Goal: Task Accomplishment & Management: Use online tool/utility

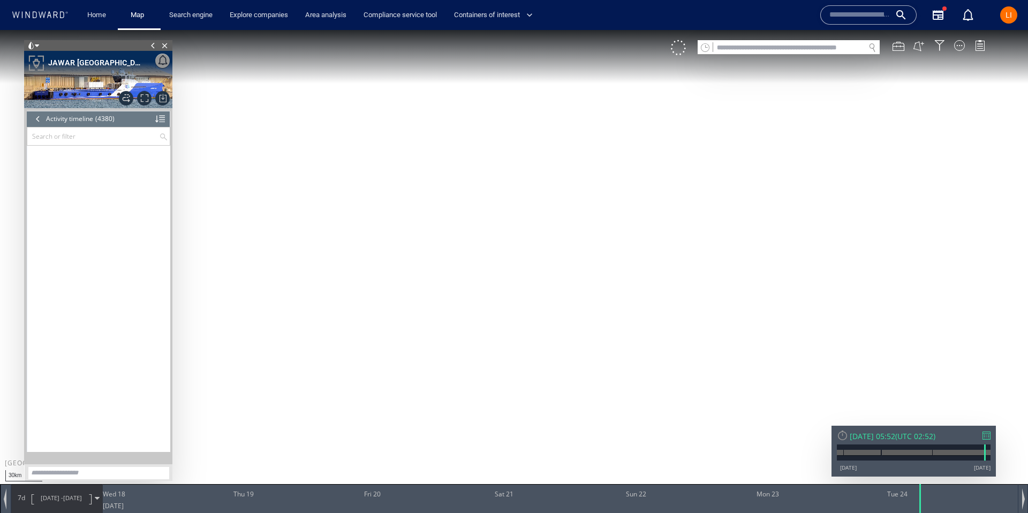
scroll to position [121573, 0]
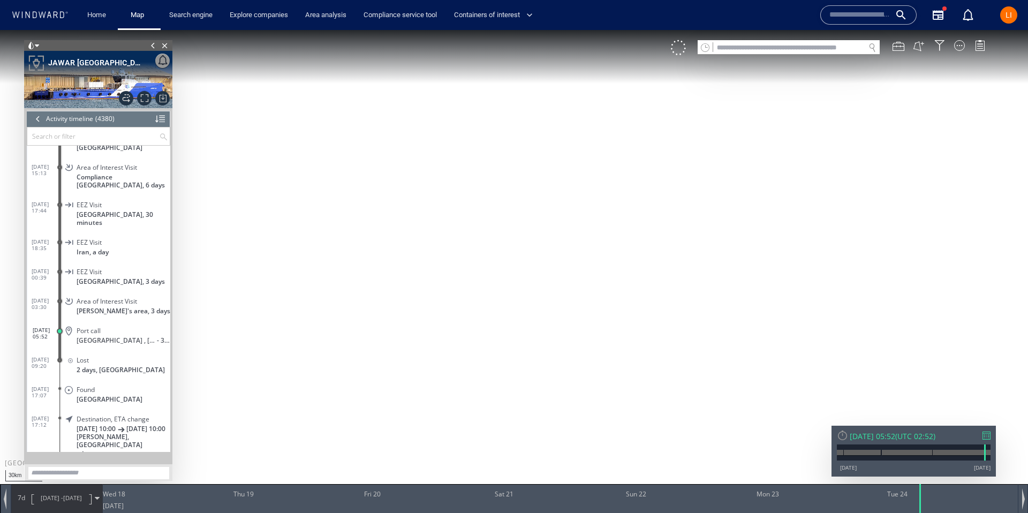
click at [750, 47] on input "text" at bounding box center [788, 48] width 151 height 14
paste input "*******"
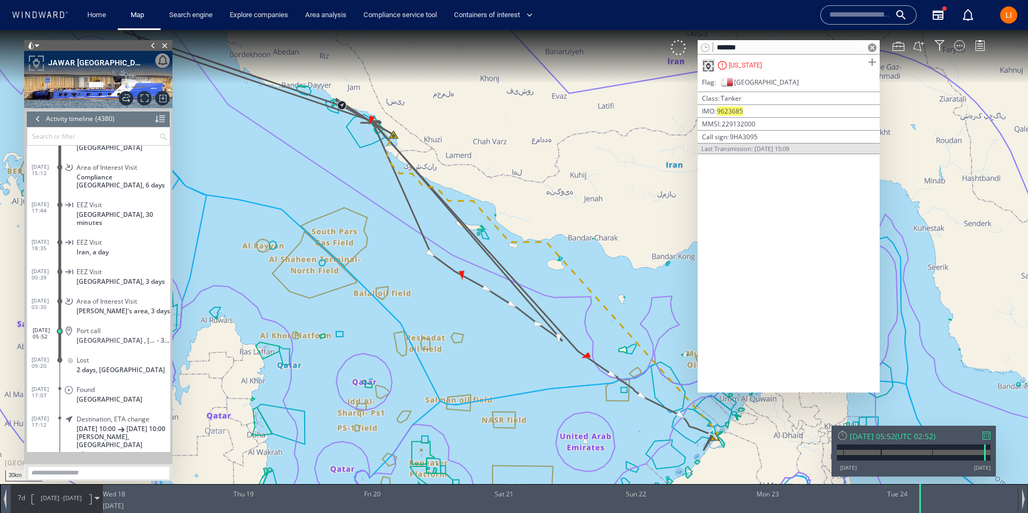
click at [869, 60] on span at bounding box center [871, 62] width 13 height 13
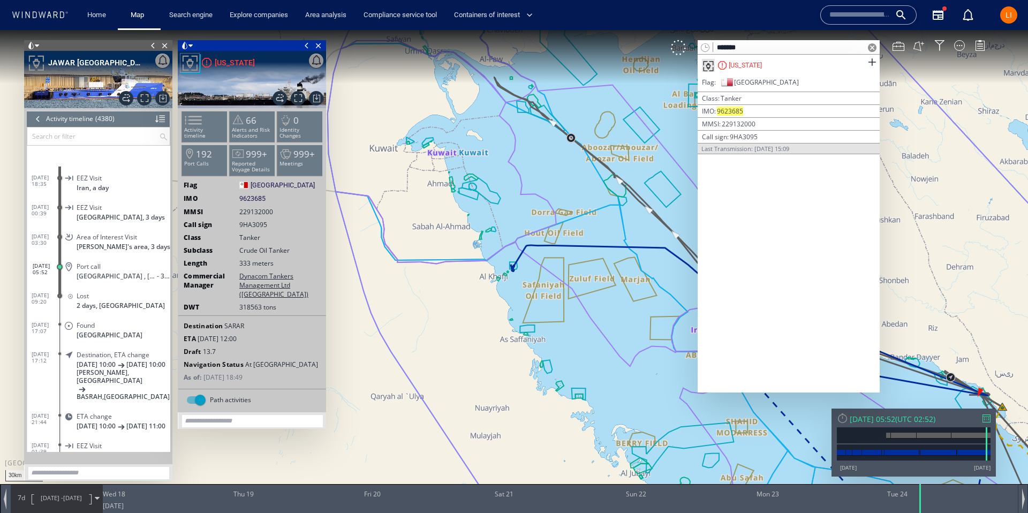
scroll to position [121683, 0]
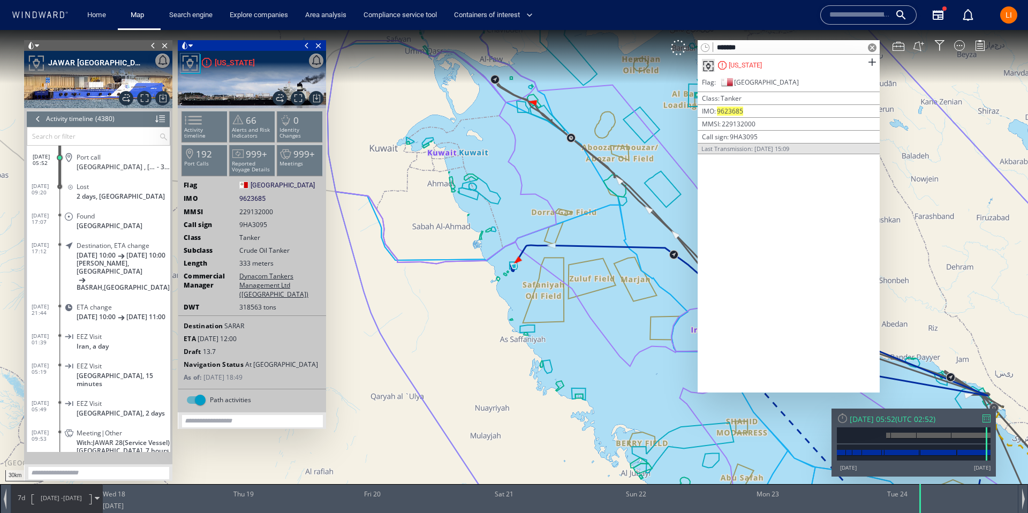
click at [808, 52] on input "*******" at bounding box center [788, 48] width 151 height 14
paste input "text"
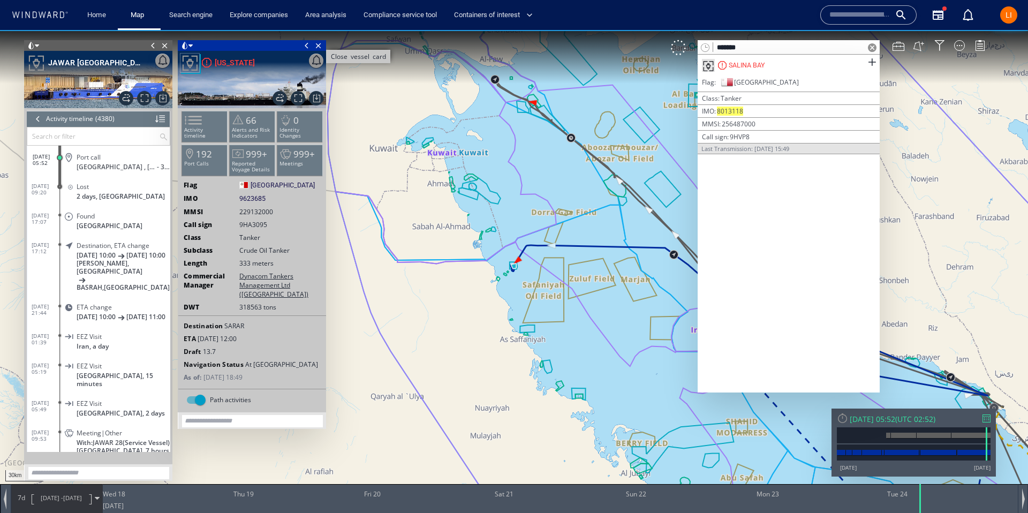
type input "*******"
drag, startPoint x: 318, startPoint y: 45, endPoint x: 301, endPoint y: 40, distance: 18.5
click at [318, 45] on span "Close vessel card" at bounding box center [319, 45] width 12 height 11
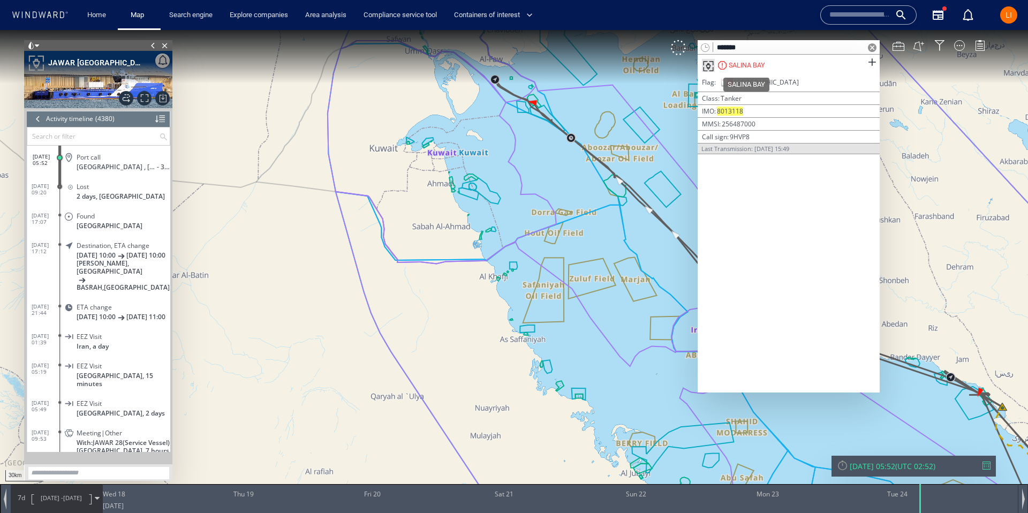
click at [764, 65] on div "SALINA BAY" at bounding box center [746, 65] width 36 height 10
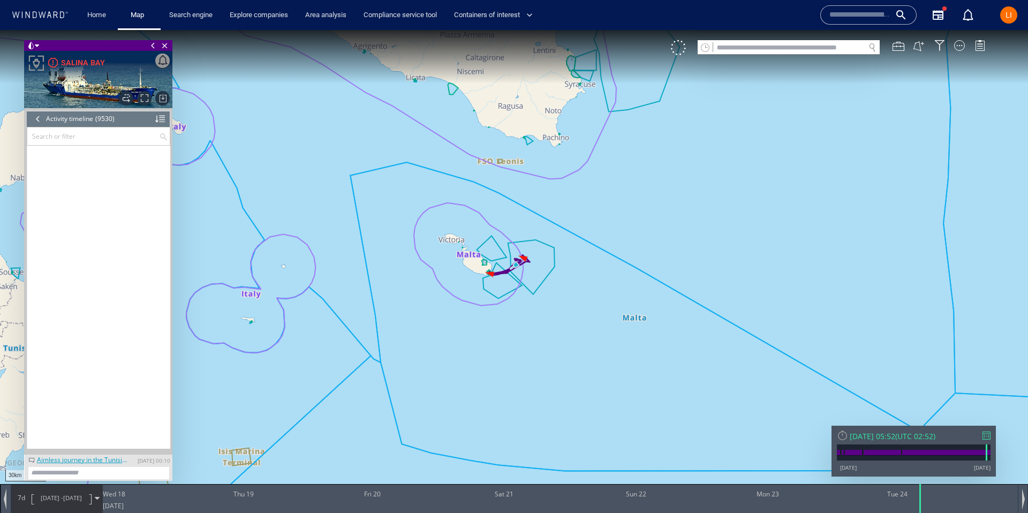
scroll to position [280209, 0]
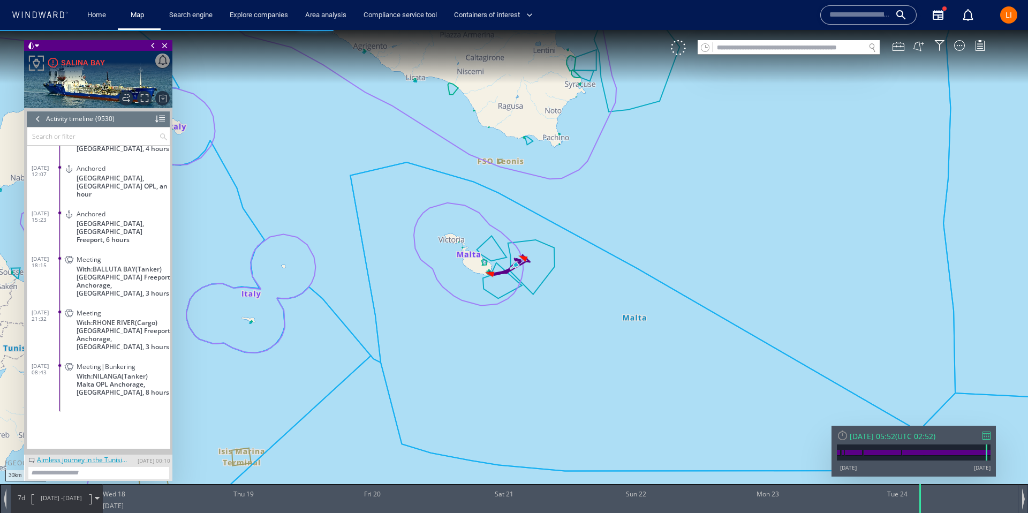
click at [35, 119] on div at bounding box center [38, 119] width 12 height 16
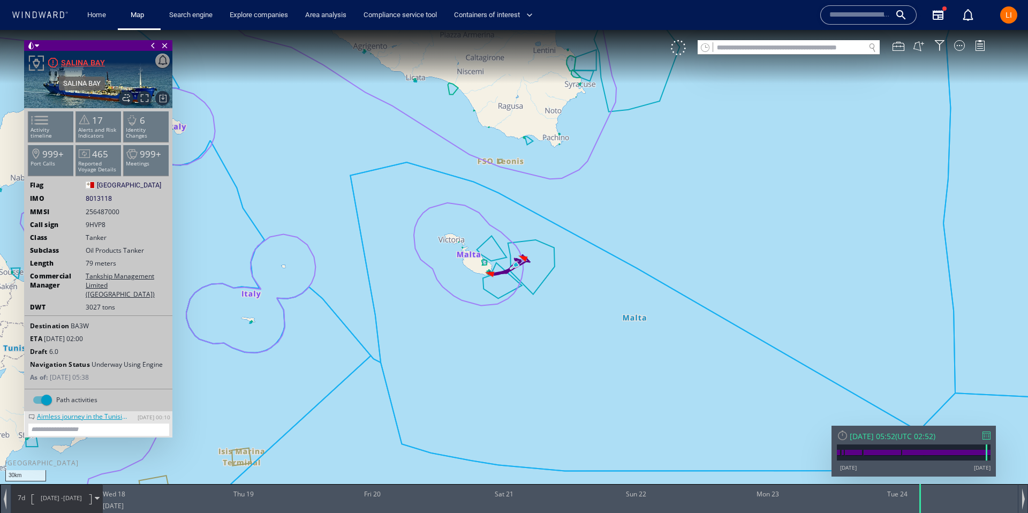
click at [69, 62] on div "SALINA BAY" at bounding box center [83, 62] width 44 height 13
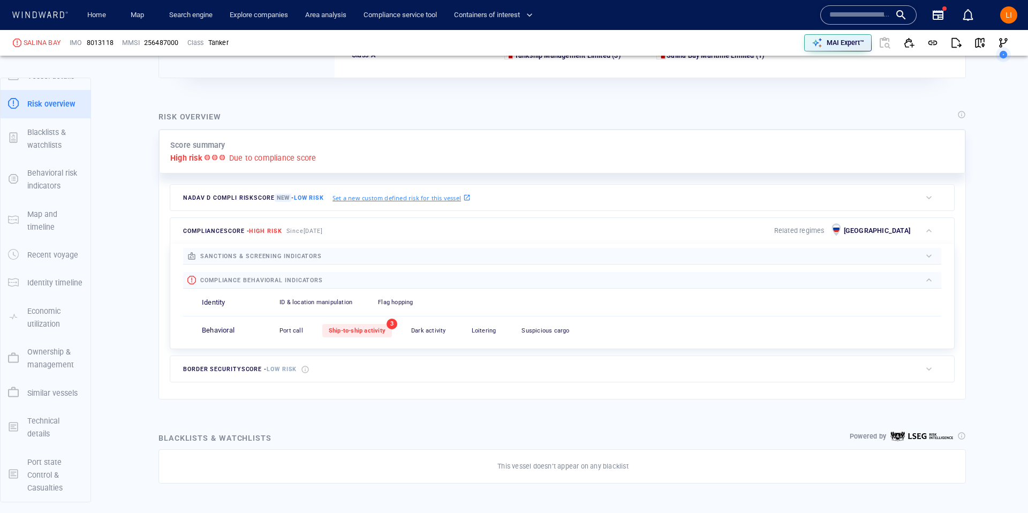
scroll to position [192, 0]
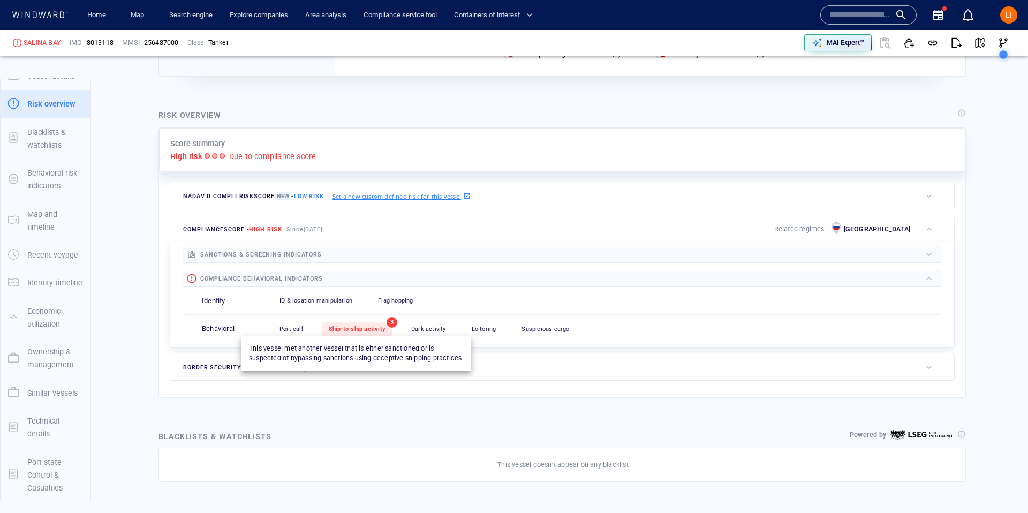
click at [339, 329] on span "Ship-to-ship activity" at bounding box center [357, 328] width 57 height 7
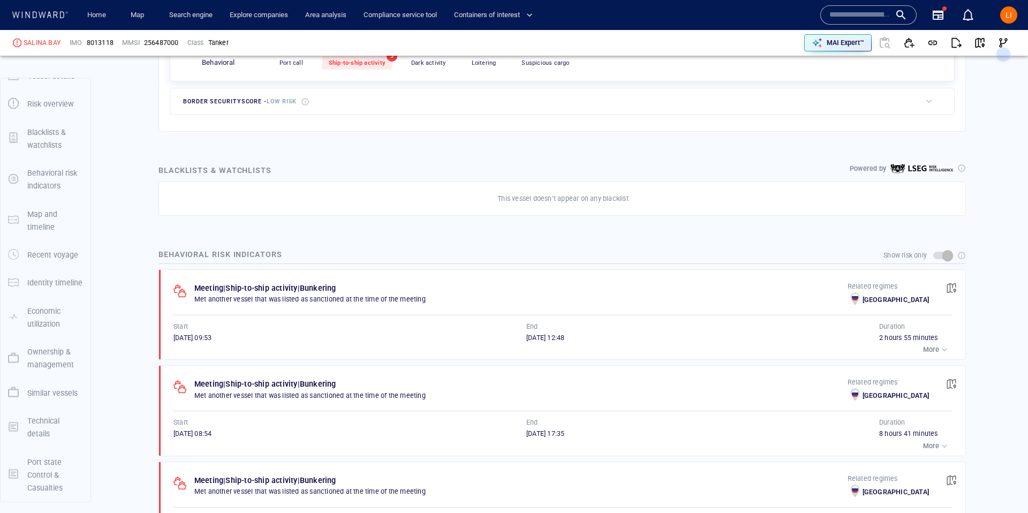
scroll to position [486, 0]
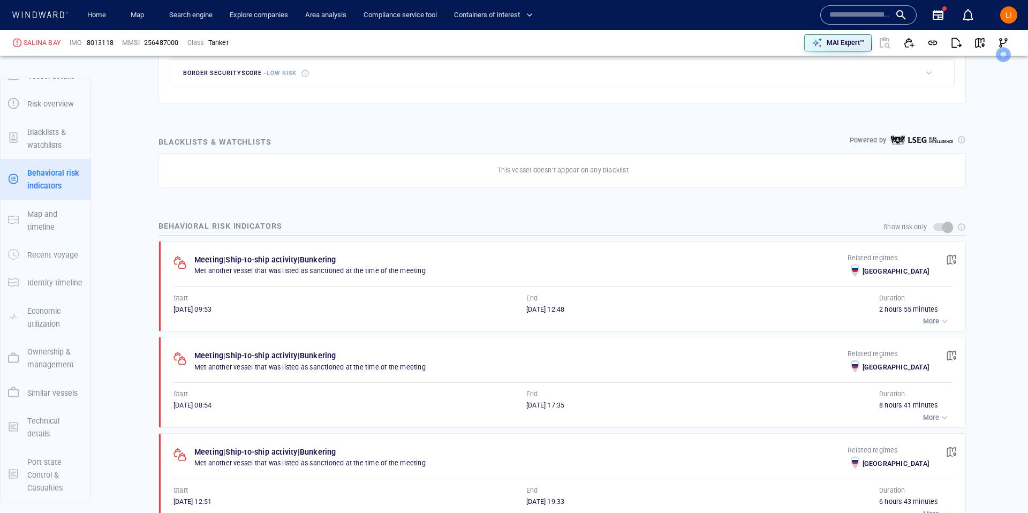
click at [929, 421] on p "More" at bounding box center [931, 418] width 16 height 10
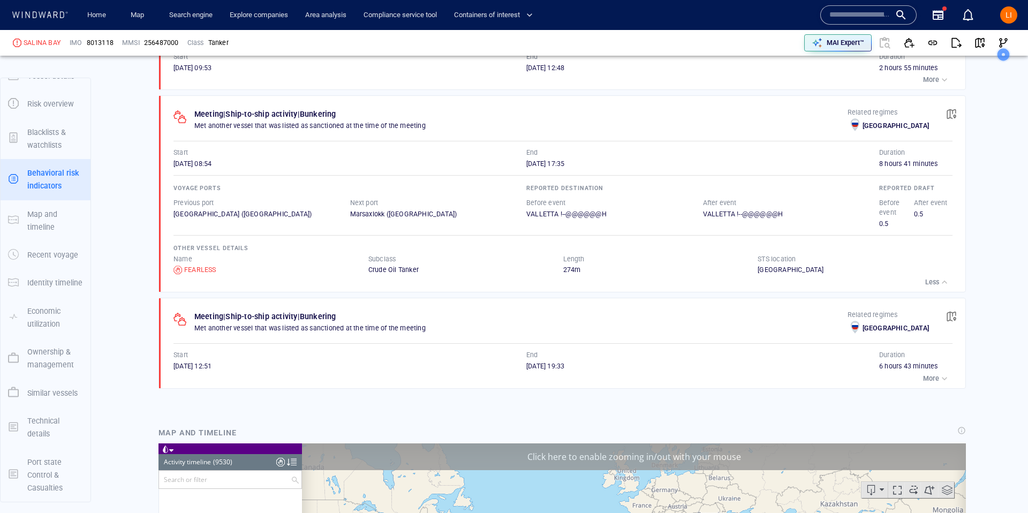
scroll to position [280227, 0]
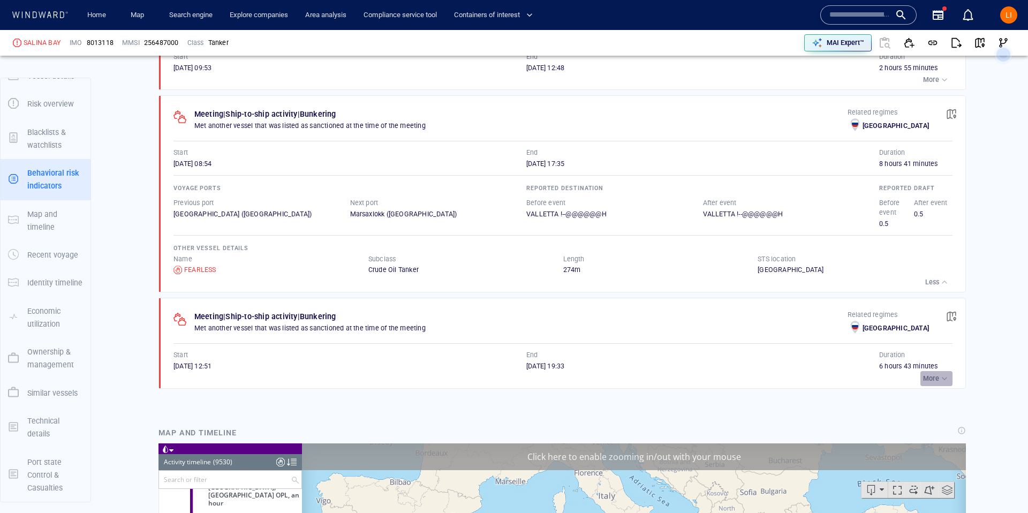
click at [928, 376] on p "More" at bounding box center [931, 379] width 16 height 10
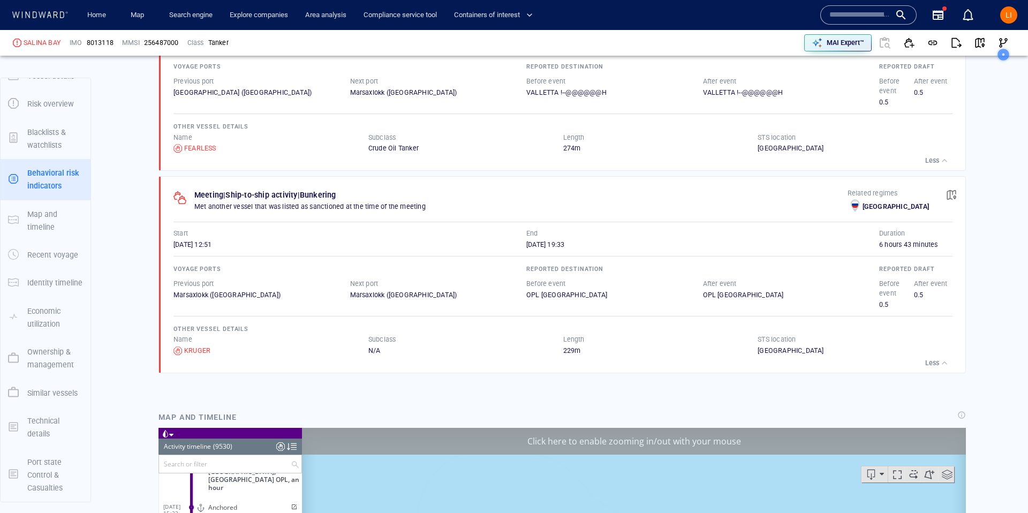
scroll to position [850, 0]
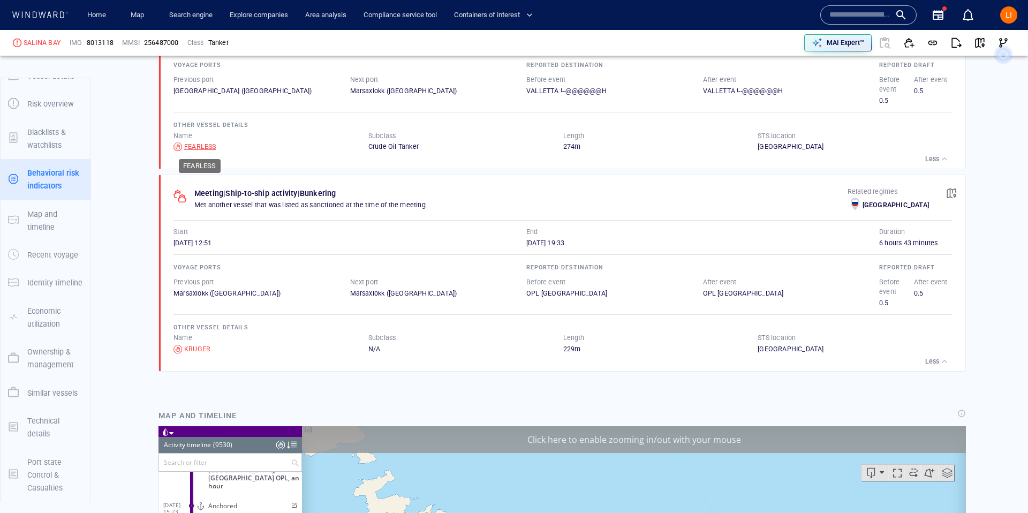
click at [200, 145] on div "FEARLESS" at bounding box center [200, 147] width 32 height 10
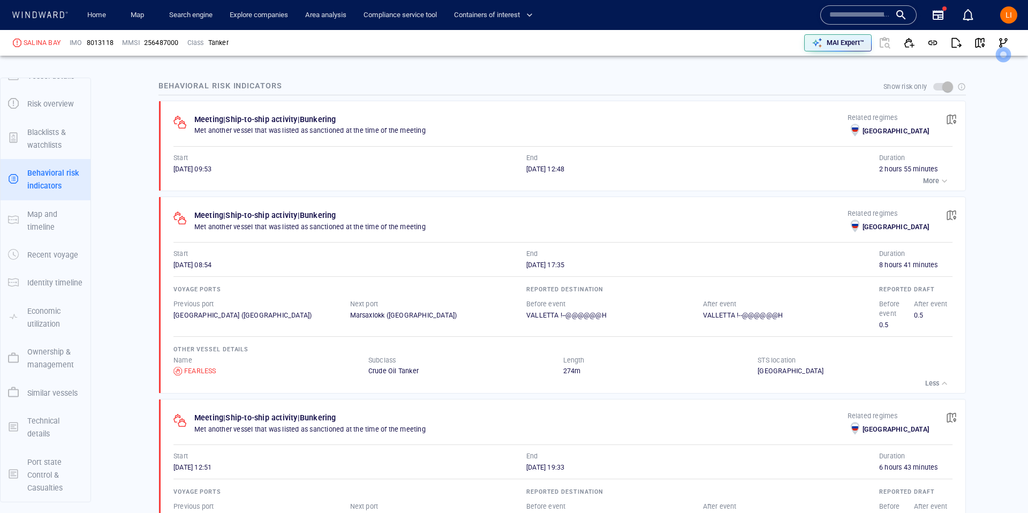
scroll to position [619, 0]
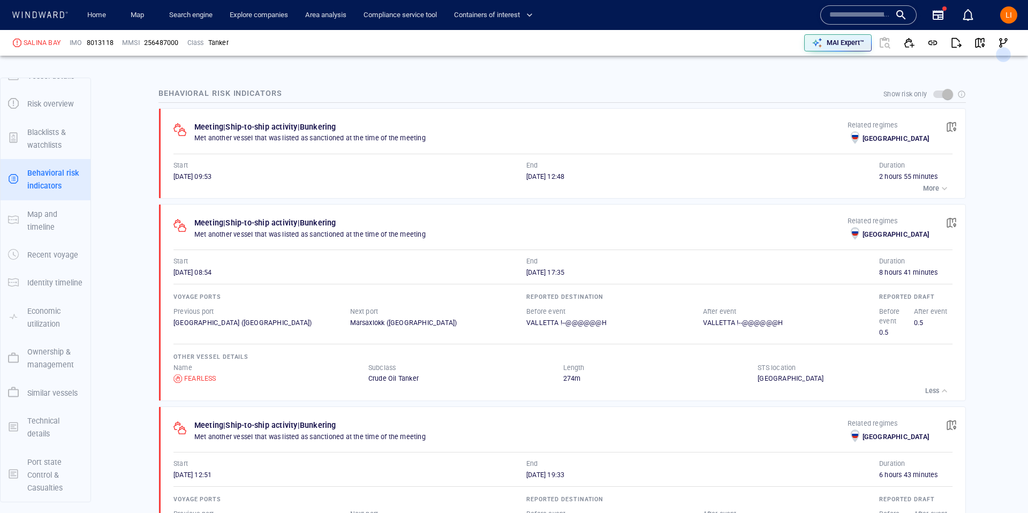
click at [934, 192] on p "More" at bounding box center [931, 189] width 16 height 10
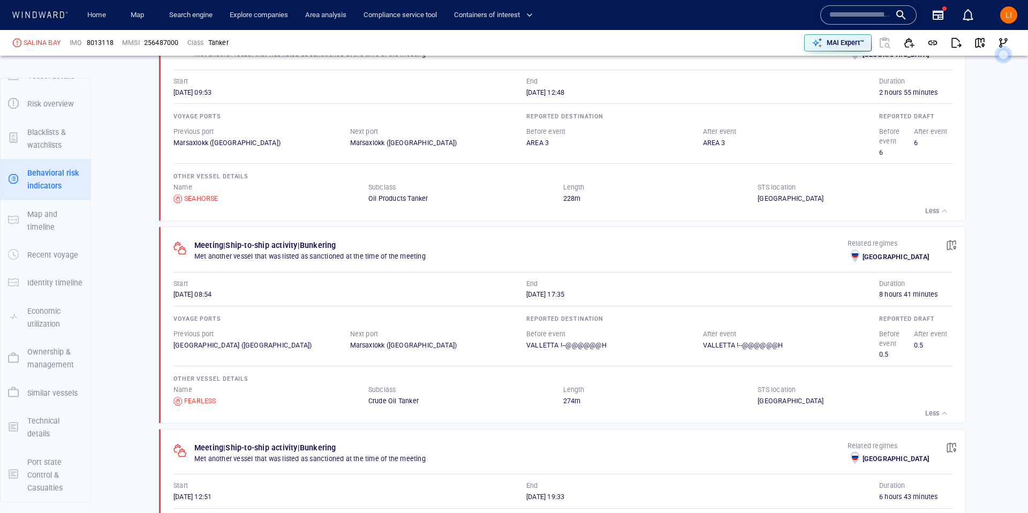
scroll to position [710, 0]
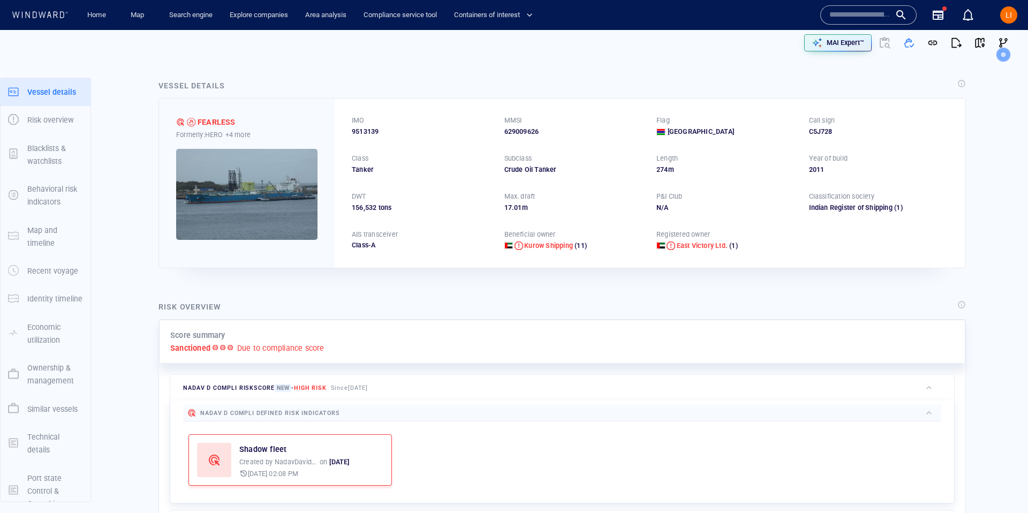
click at [841, 16] on input "text" at bounding box center [859, 15] width 61 height 16
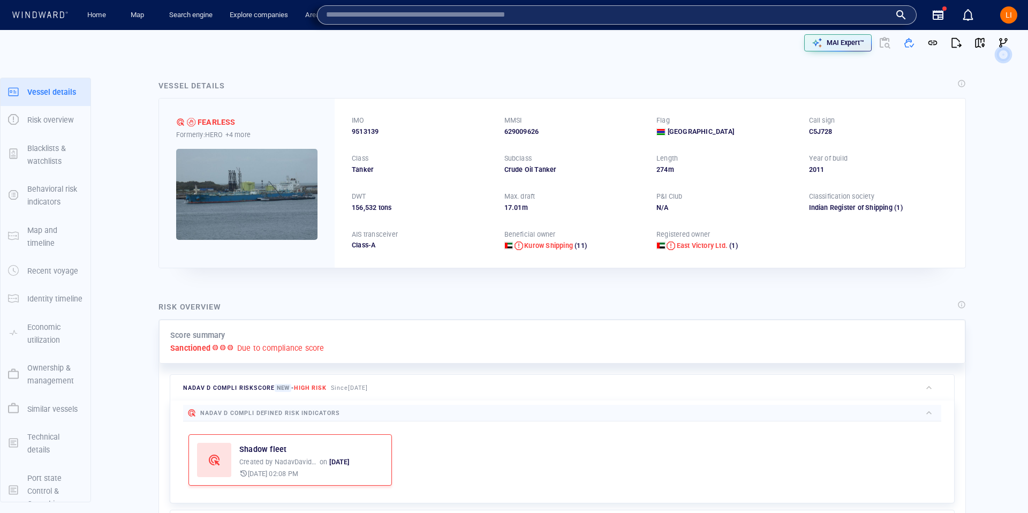
paste input "*******"
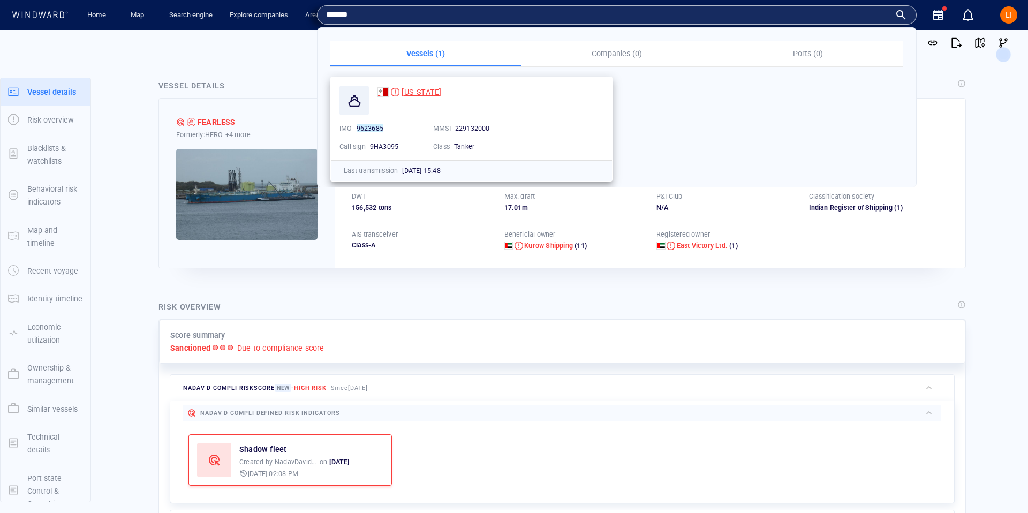
type input "*******"
click at [415, 92] on span "[US_STATE]" at bounding box center [421, 92] width 40 height 9
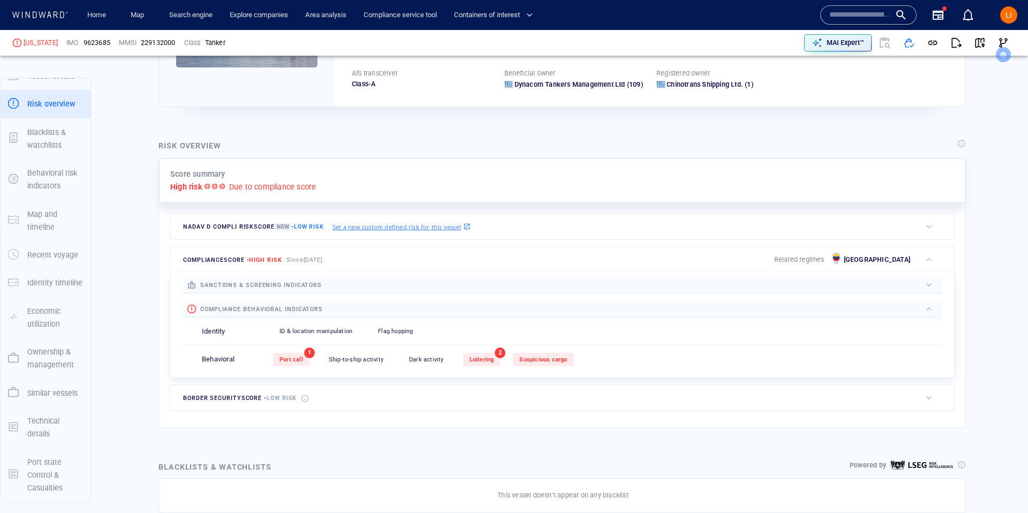
scroll to position [169, 0]
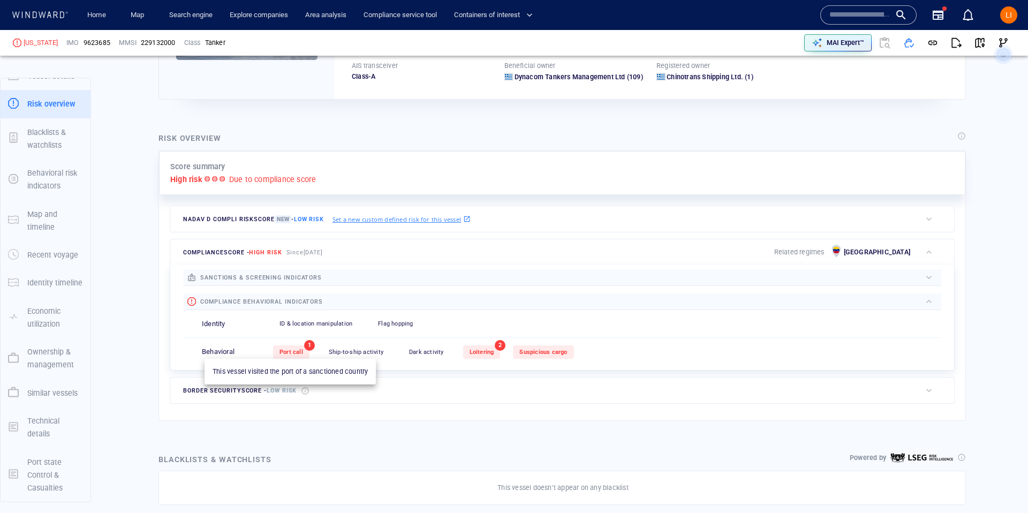
click at [300, 348] on span "Port call" at bounding box center [291, 351] width 24 height 7
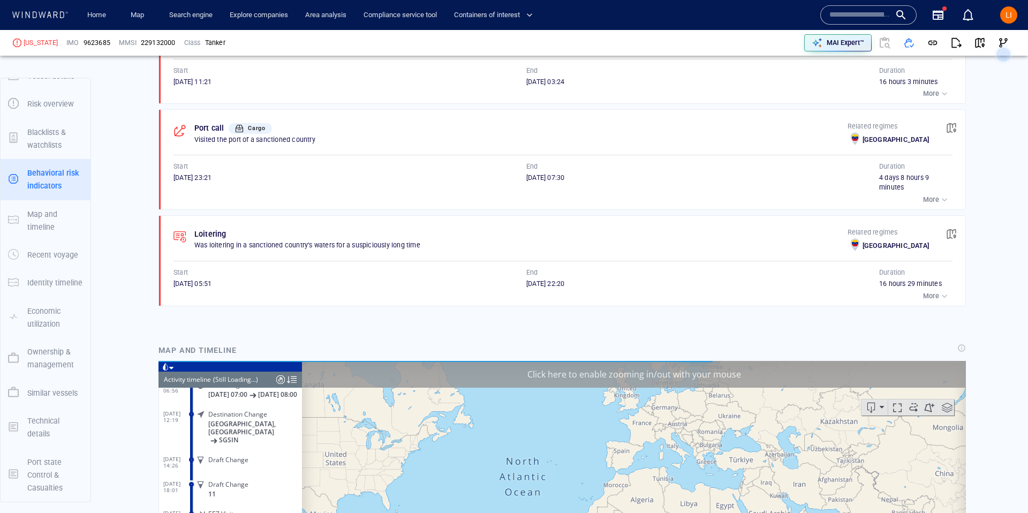
scroll to position [5510, 0]
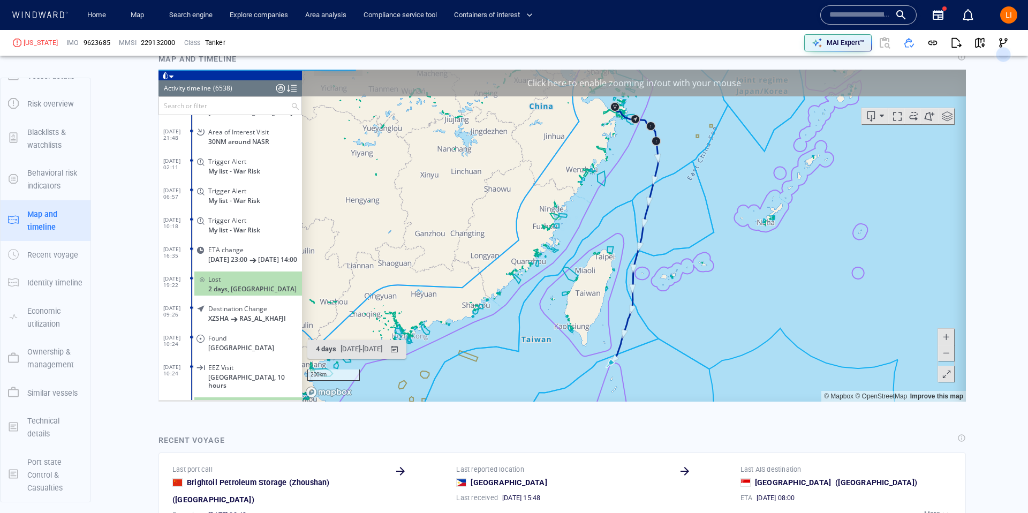
scroll to position [185378, 0]
click at [261, 291] on div "Lost 2 days, Iran" at bounding box center [248, 279] width 108 height 24
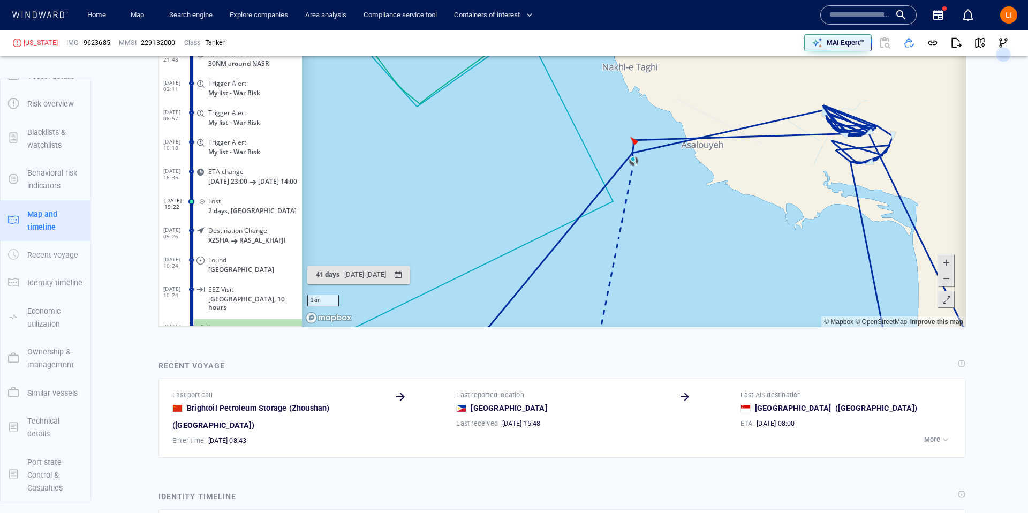
scroll to position [1080, 0]
click at [942, 277] on span at bounding box center [945, 277] width 11 height 16
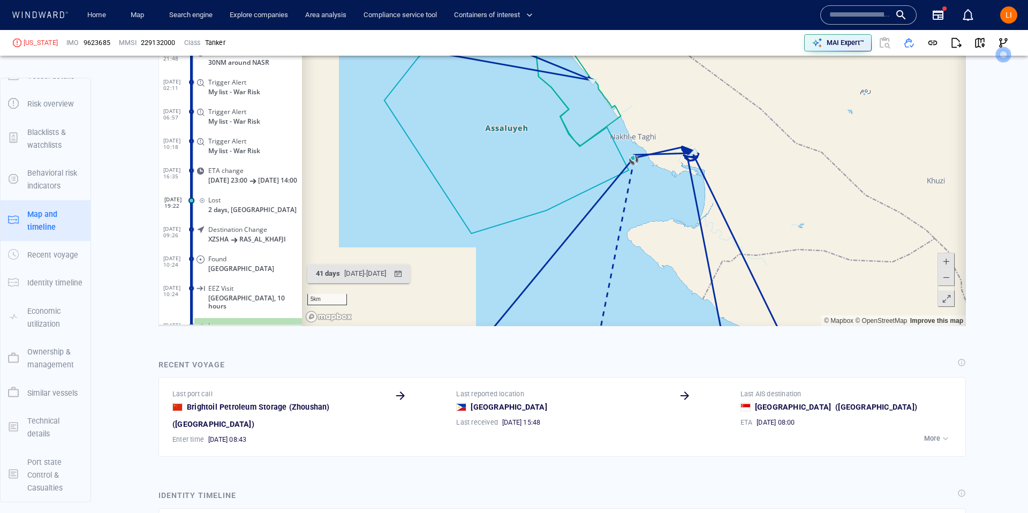
click at [941, 277] on span at bounding box center [945, 277] width 11 height 16
click at [940, 277] on span at bounding box center [945, 277] width 11 height 16
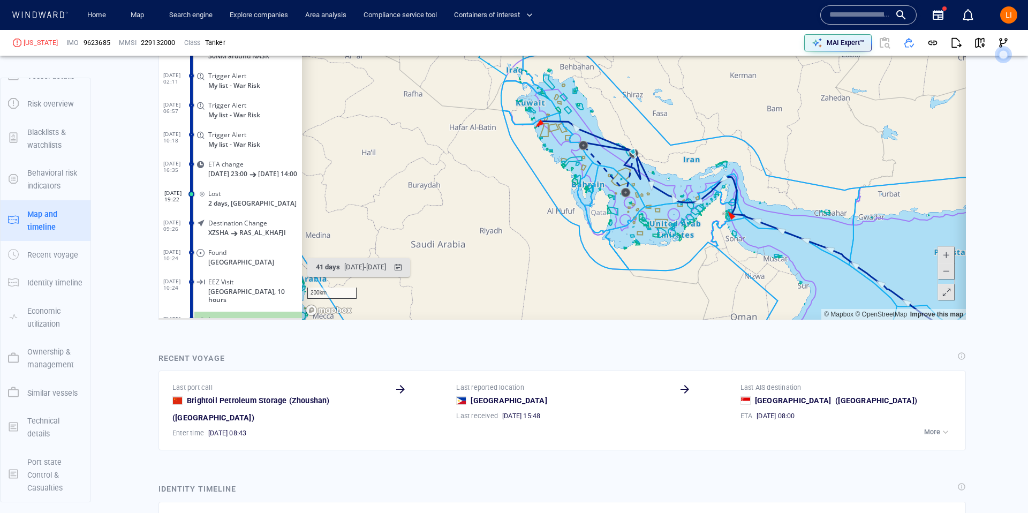
scroll to position [1087, 0]
click at [949, 252] on span at bounding box center [945, 254] width 11 height 16
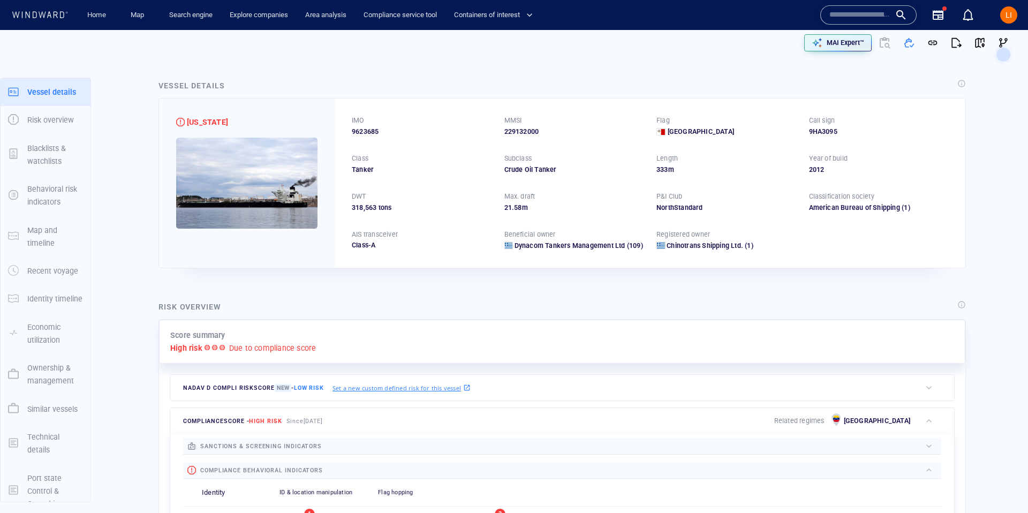
scroll to position [35, 0]
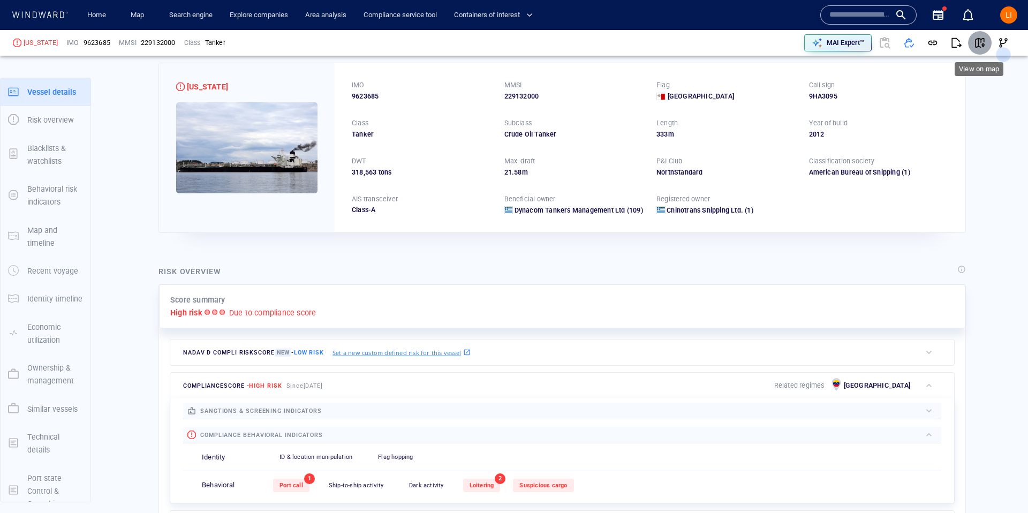
click at [984, 41] on span "button" at bounding box center [979, 42] width 11 height 11
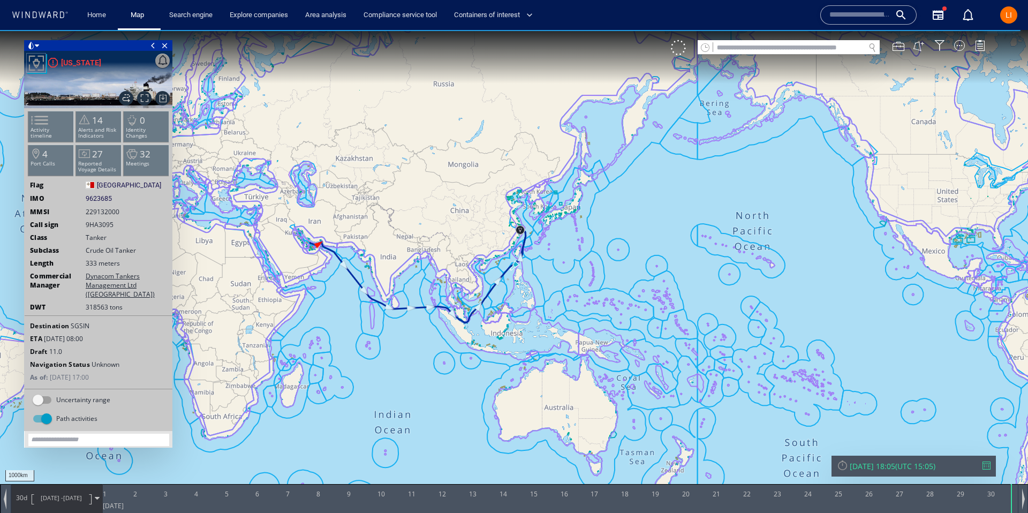
click at [878, 468] on div "[DATE] 18:05" at bounding box center [871, 466] width 45 height 10
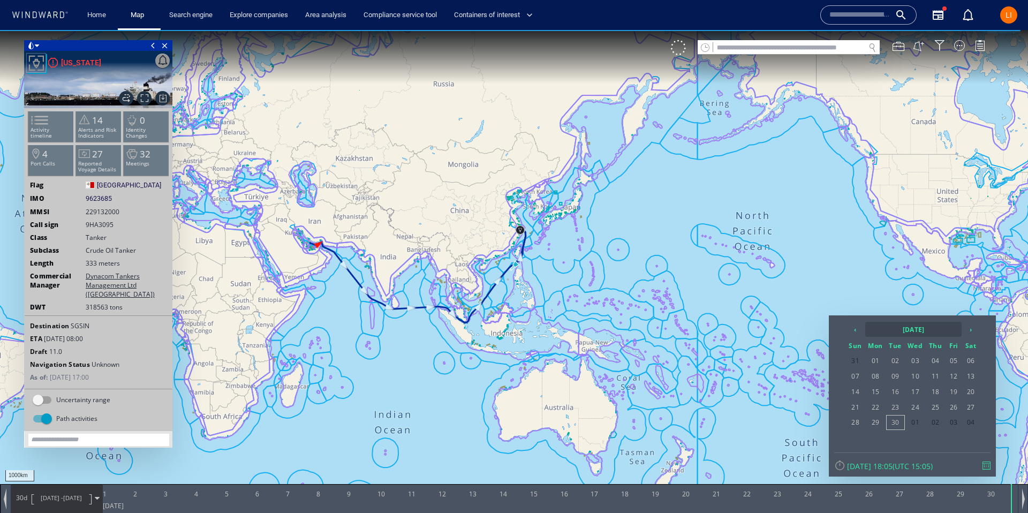
click at [910, 325] on th "[DATE]" at bounding box center [913, 329] width 96 height 15
click at [897, 389] on span "Jun" at bounding box center [893, 386] width 26 height 29
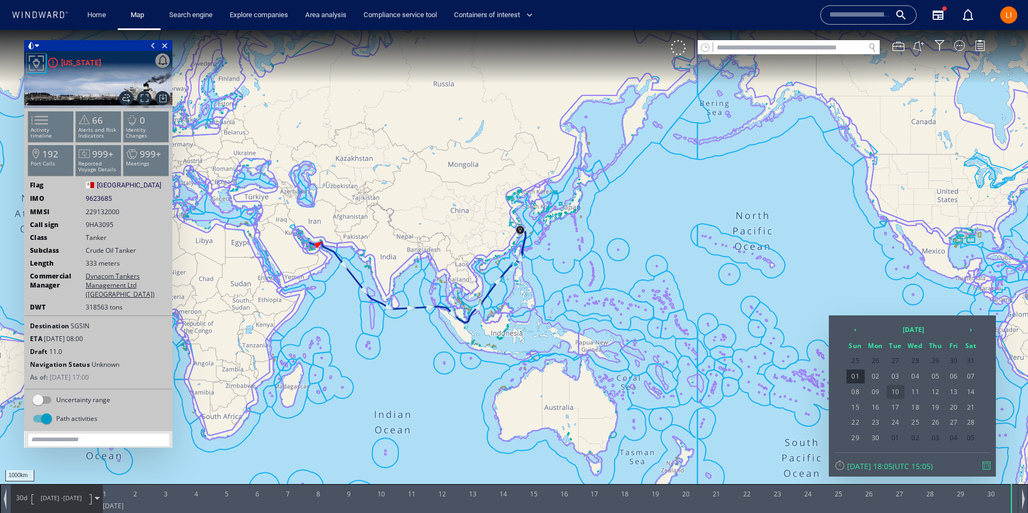
click at [899, 406] on span "17" at bounding box center [895, 407] width 18 height 14
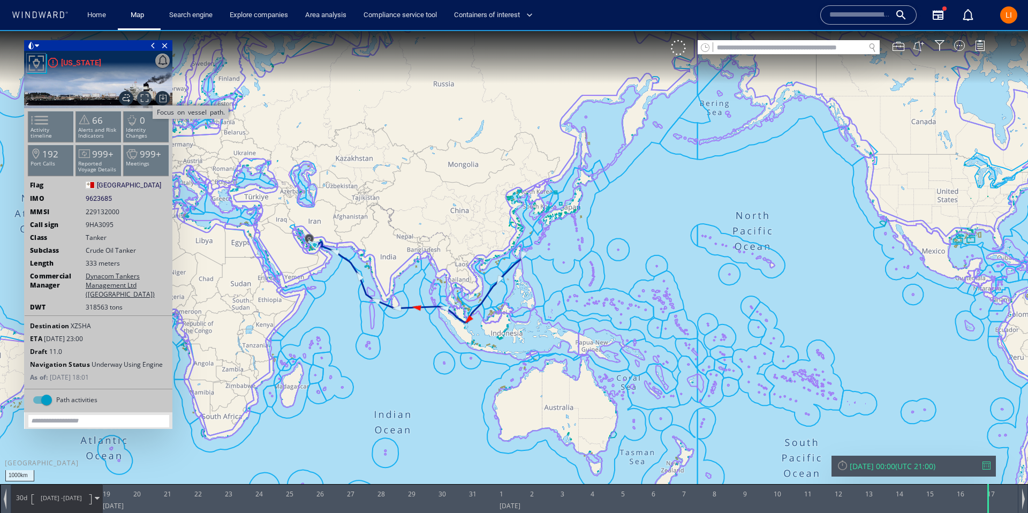
click at [147, 100] on span "Focus on vessel path." at bounding box center [144, 98] width 14 height 14
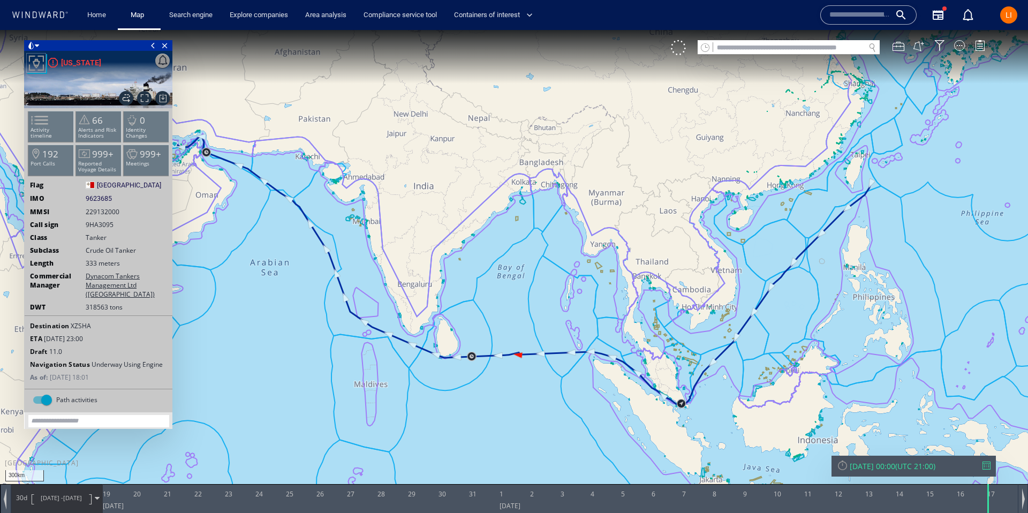
drag, startPoint x: 354, startPoint y: 192, endPoint x: 847, endPoint y: 360, distance: 520.1
click at [858, 366] on canvas "Map" at bounding box center [514, 266] width 1028 height 472
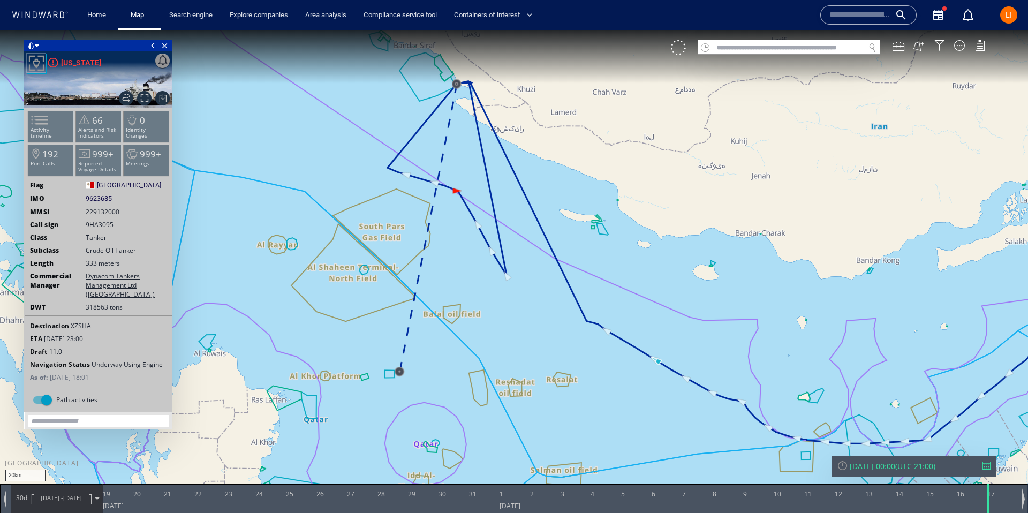
drag, startPoint x: 541, startPoint y: 265, endPoint x: 544, endPoint y: 342, distance: 76.6
click at [544, 342] on canvas "Map" at bounding box center [514, 266] width 1028 height 472
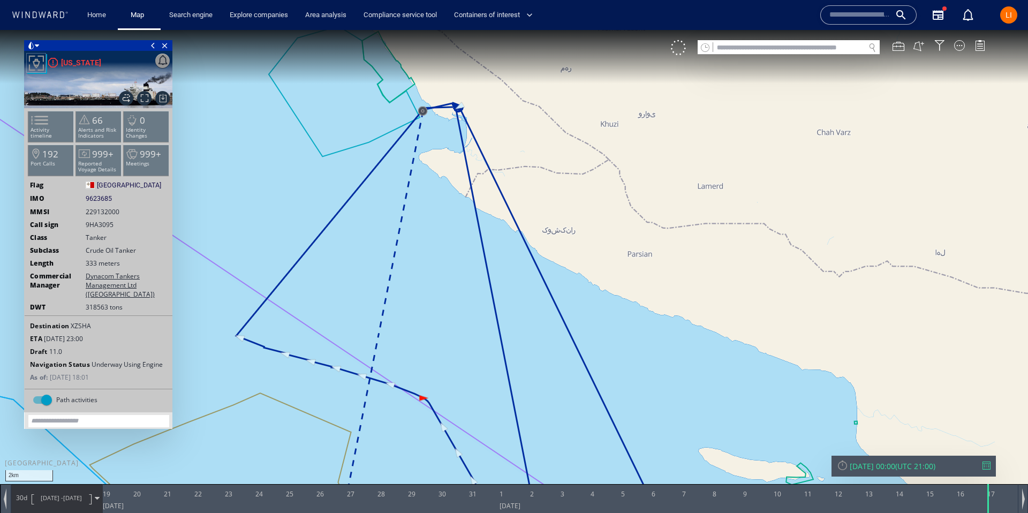
drag, startPoint x: 470, startPoint y: 159, endPoint x: 464, endPoint y: 422, distance: 262.8
click at [464, 422] on canvas "Map" at bounding box center [514, 266] width 1028 height 472
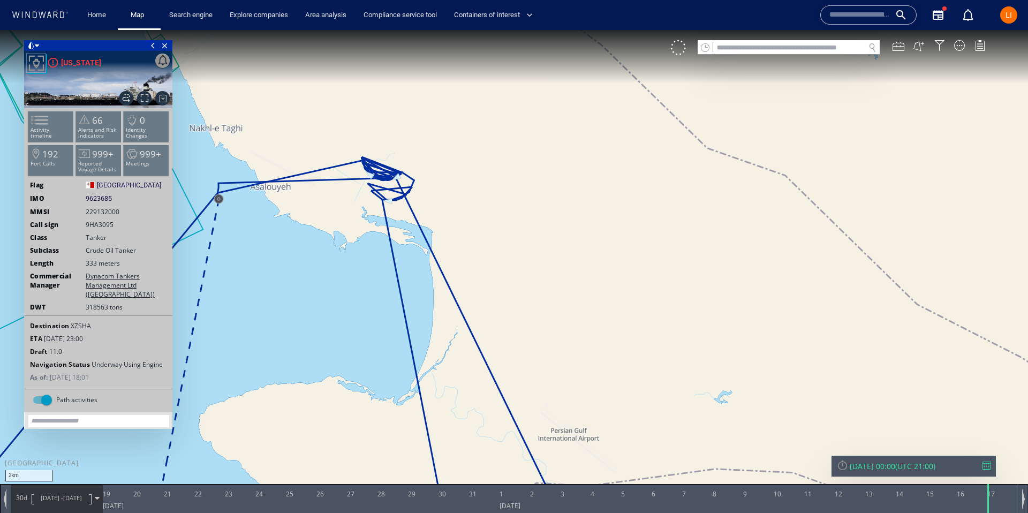
click at [725, 48] on input "text" at bounding box center [788, 48] width 151 height 14
paste input "*******"
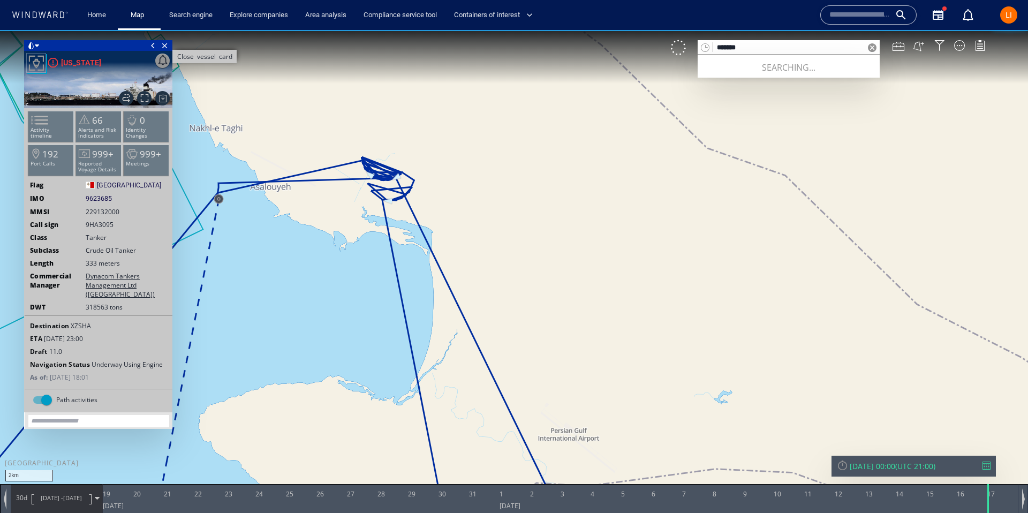
type input "*******"
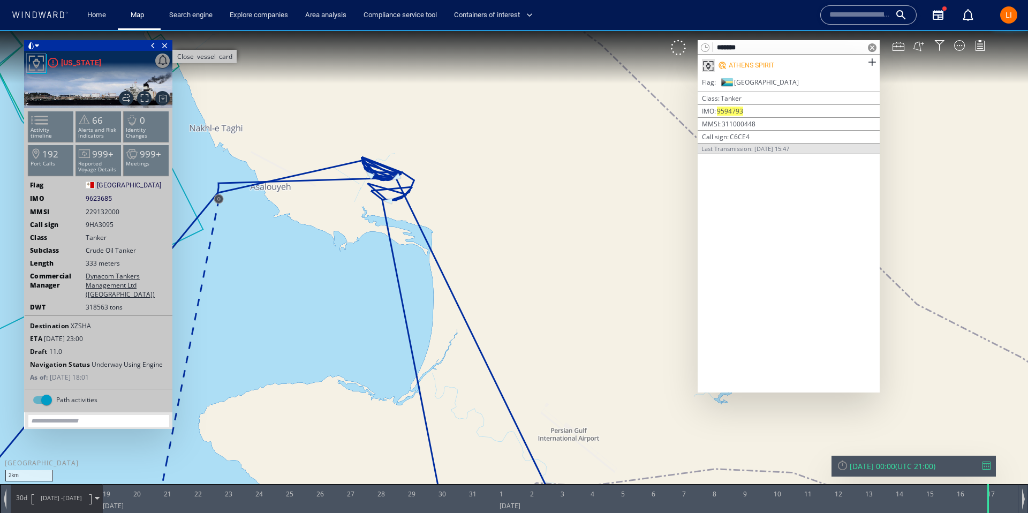
click at [167, 47] on span "Close vessel card" at bounding box center [165, 45] width 12 height 11
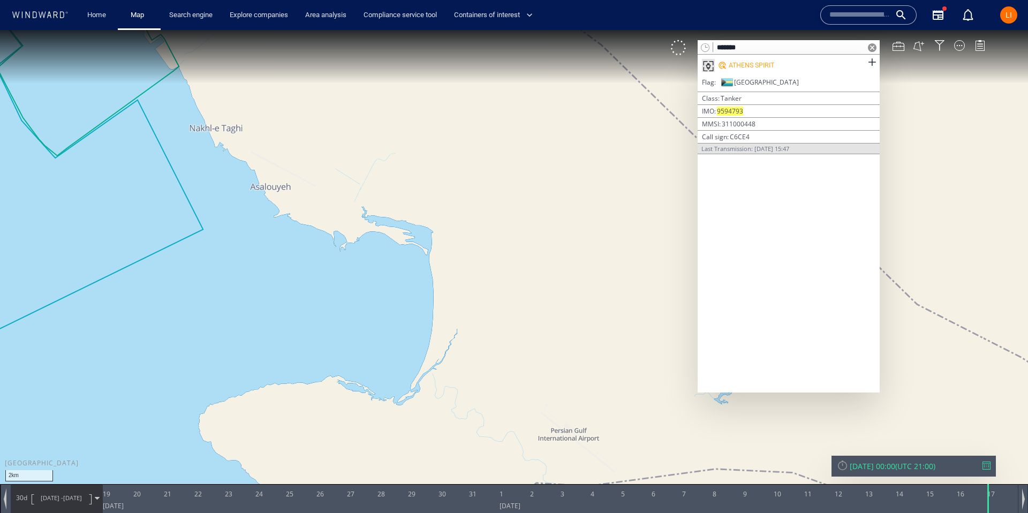
click at [849, 67] on div "ATHENS SPIRIT" at bounding box center [788, 65] width 182 height 21
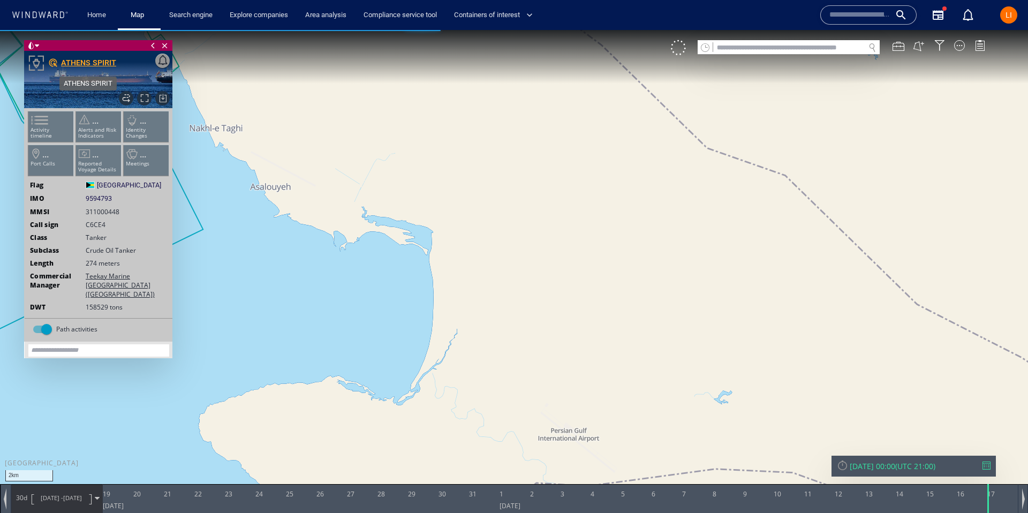
click at [99, 62] on div "ATHENS SPIRIT" at bounding box center [88, 62] width 55 height 13
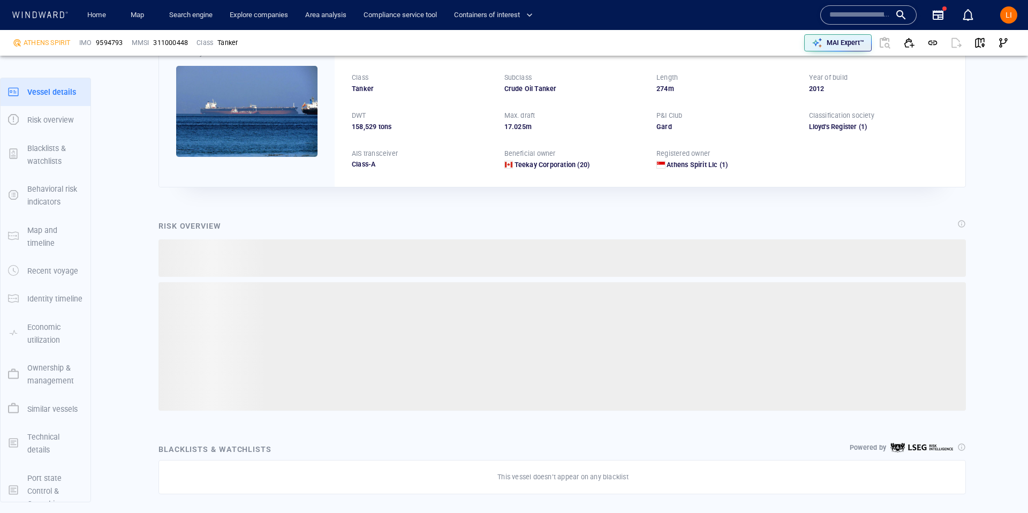
scroll to position [16, 0]
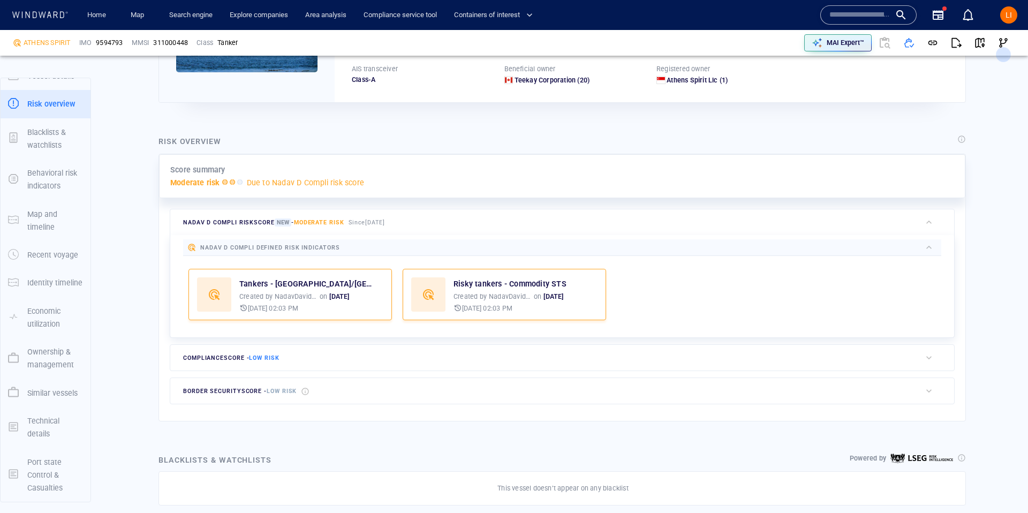
scroll to position [158, 0]
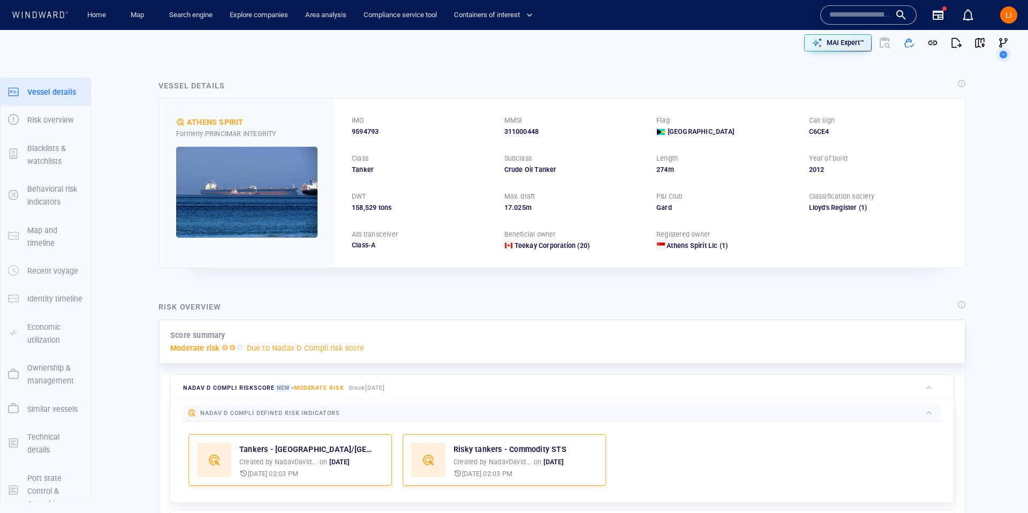
click at [859, 18] on input "text" at bounding box center [859, 15] width 61 height 16
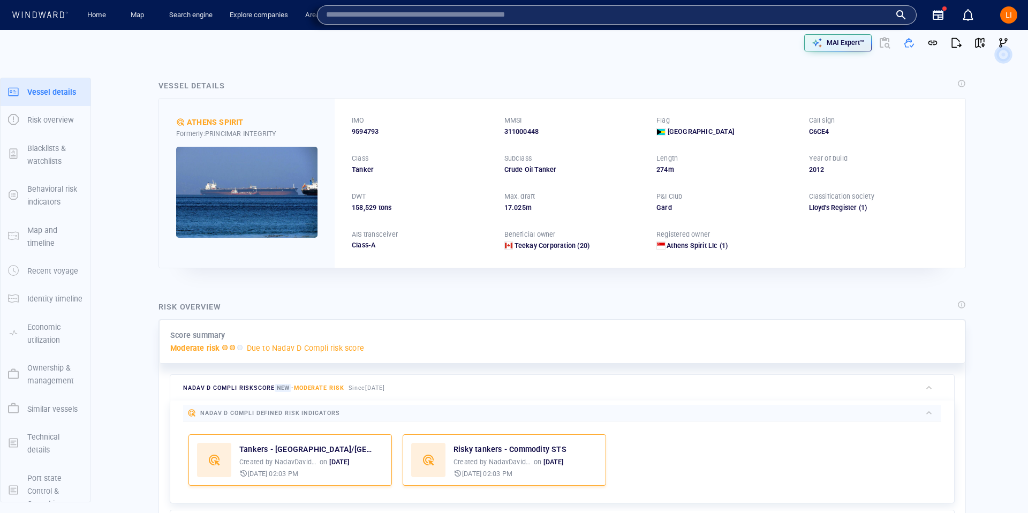
paste input "*******"
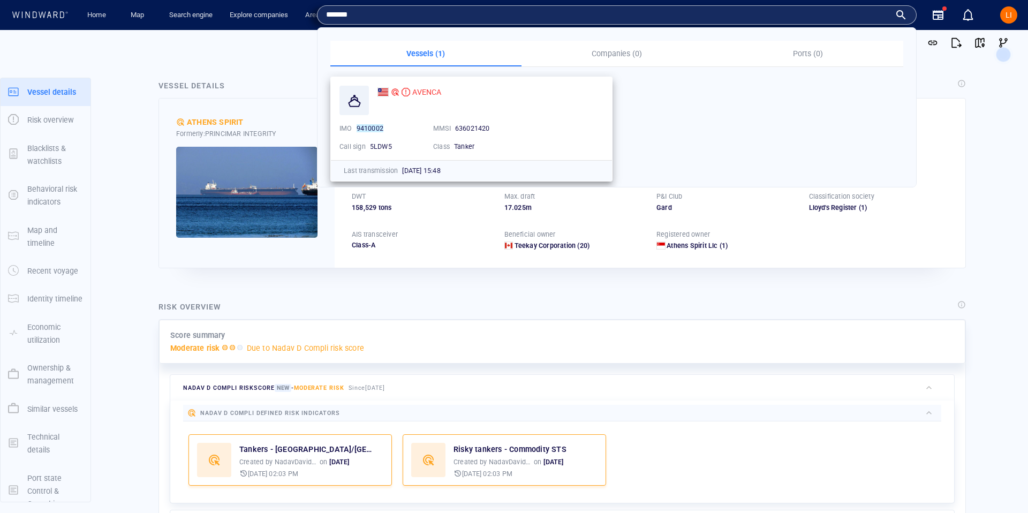
type input "*******"
click at [438, 97] on div "AVENCA" at bounding box center [490, 91] width 230 height 17
click at [437, 95] on span "AVENCA" at bounding box center [426, 92] width 29 height 9
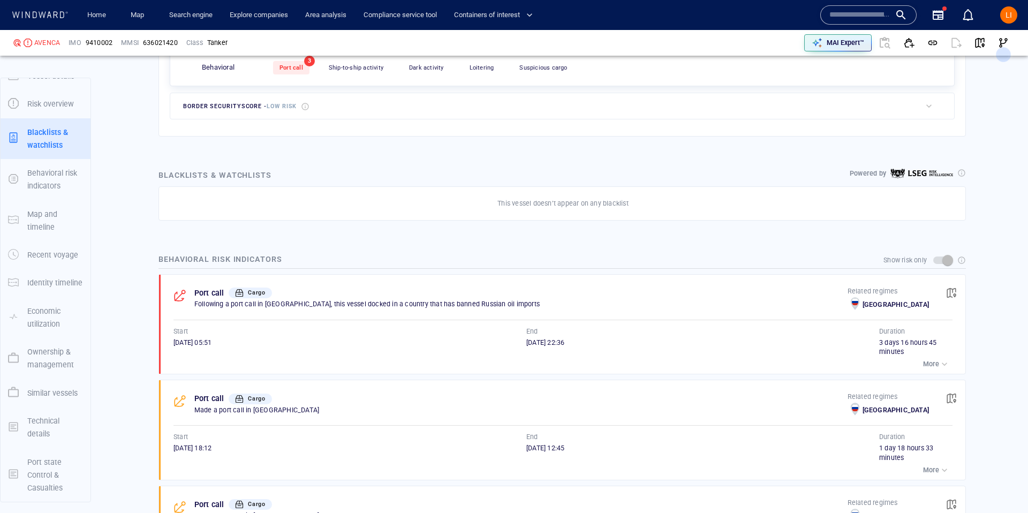
scroll to position [584, 0]
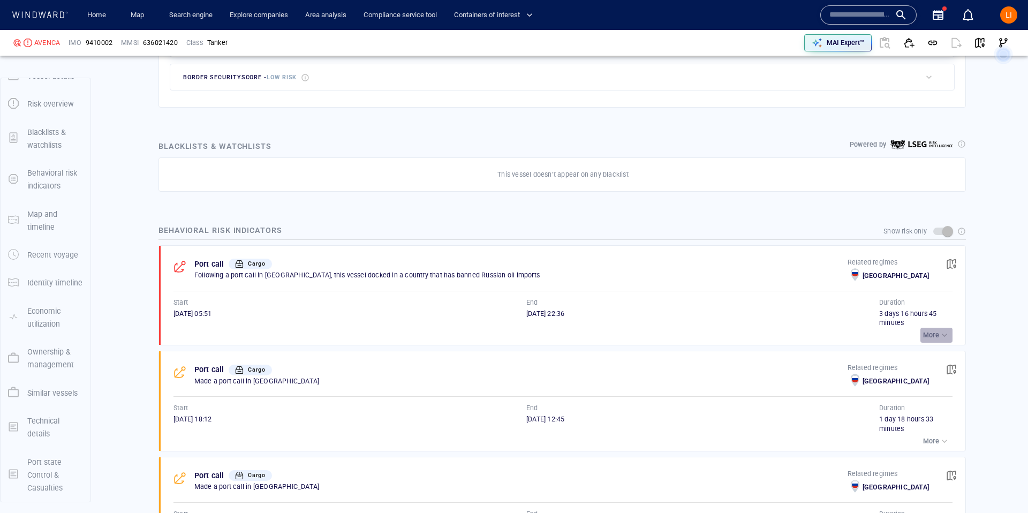
click at [937, 332] on p "More" at bounding box center [931, 335] width 16 height 10
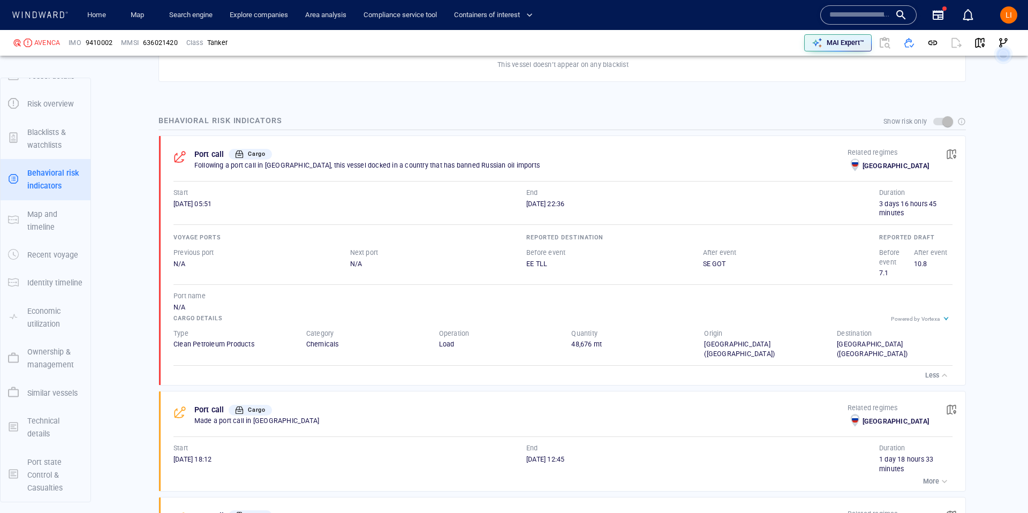
scroll to position [723, 0]
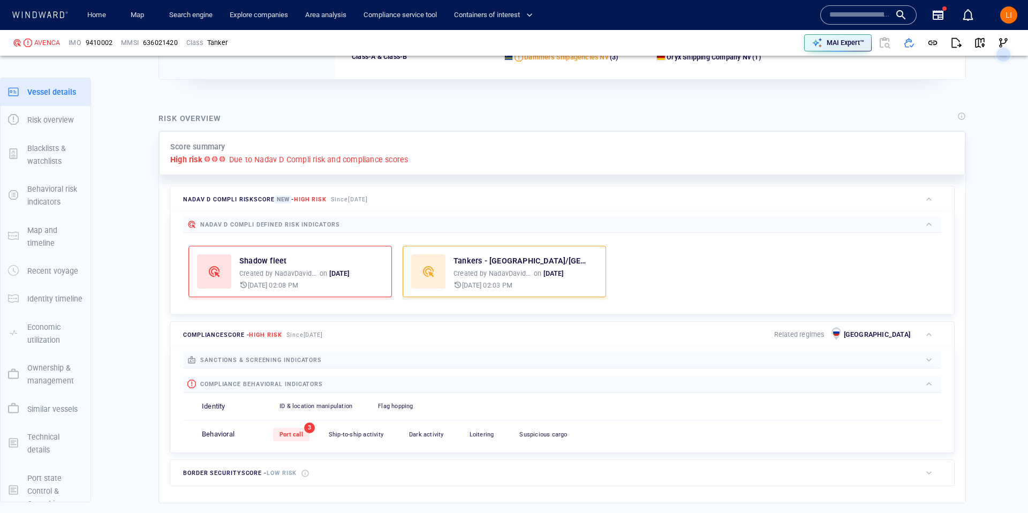
scroll to position [16, 0]
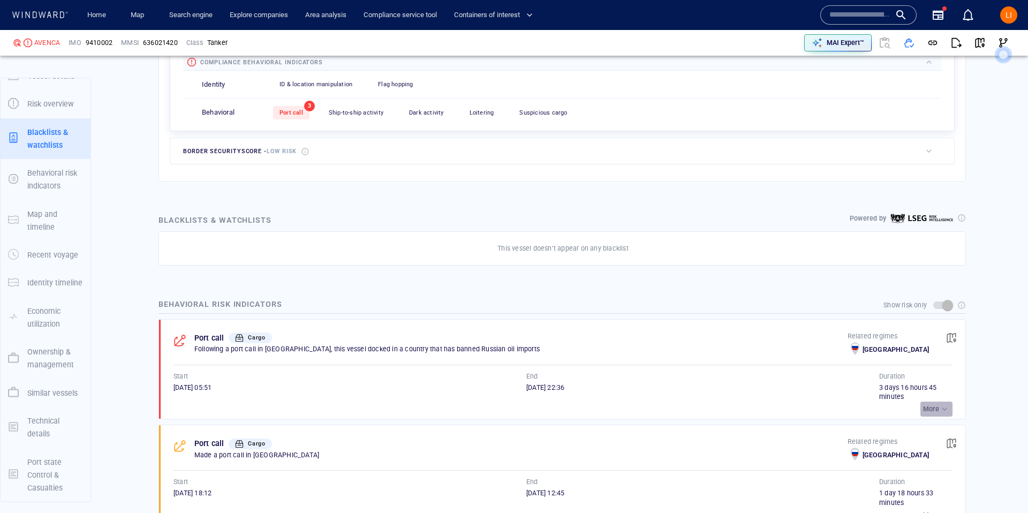
click at [942, 409] on div "button" at bounding box center [944, 409] width 11 height 11
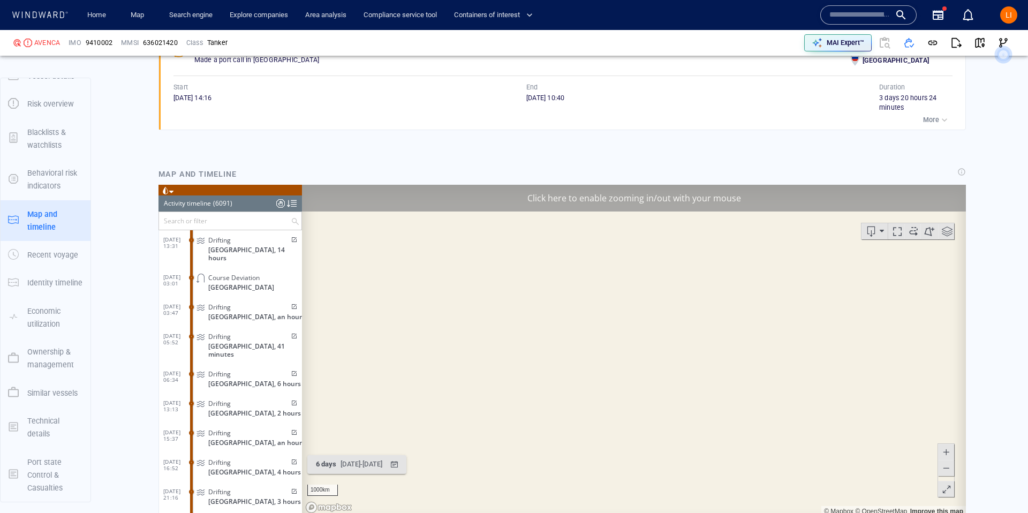
scroll to position [179012, 0]
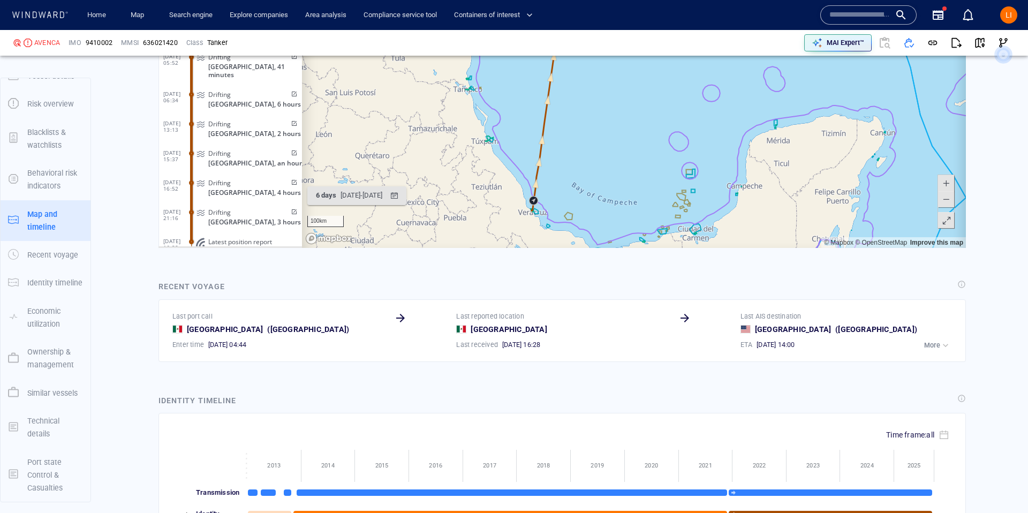
scroll to position [1426, 0]
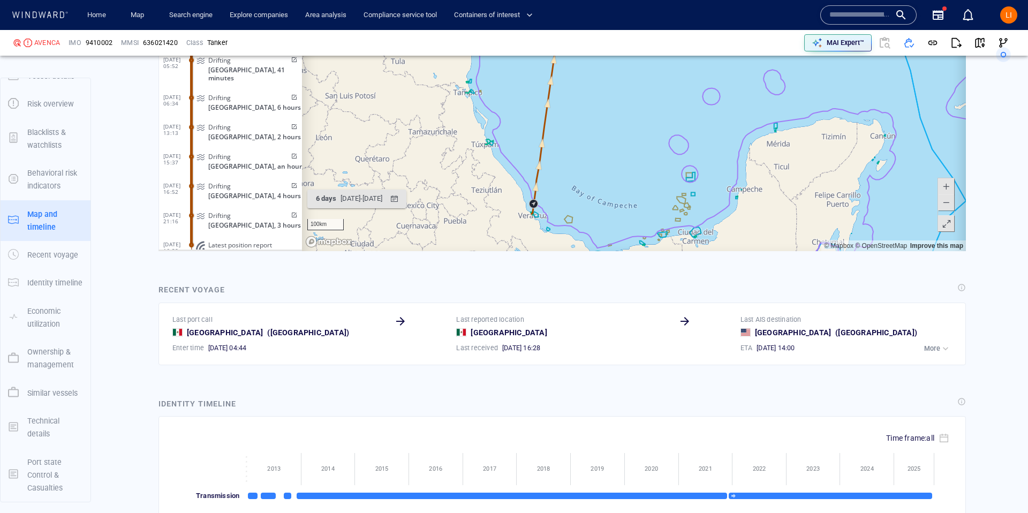
click at [290, 183] on span at bounding box center [292, 186] width 9 height 6
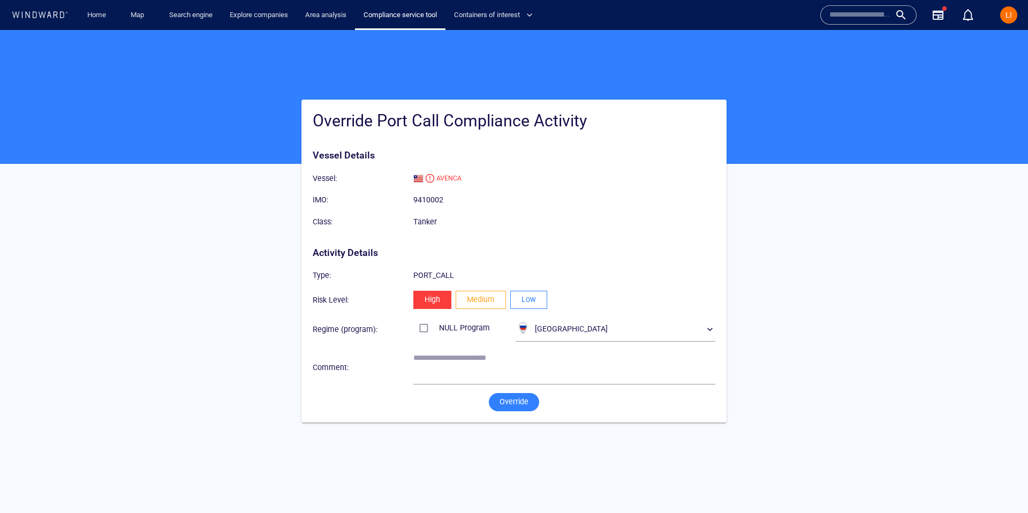
click at [523, 302] on span "Low" at bounding box center [528, 299] width 14 height 13
click at [483, 298] on span "Medium" at bounding box center [481, 299] width 28 height 13
click at [503, 395] on span "Override" at bounding box center [513, 401] width 29 height 13
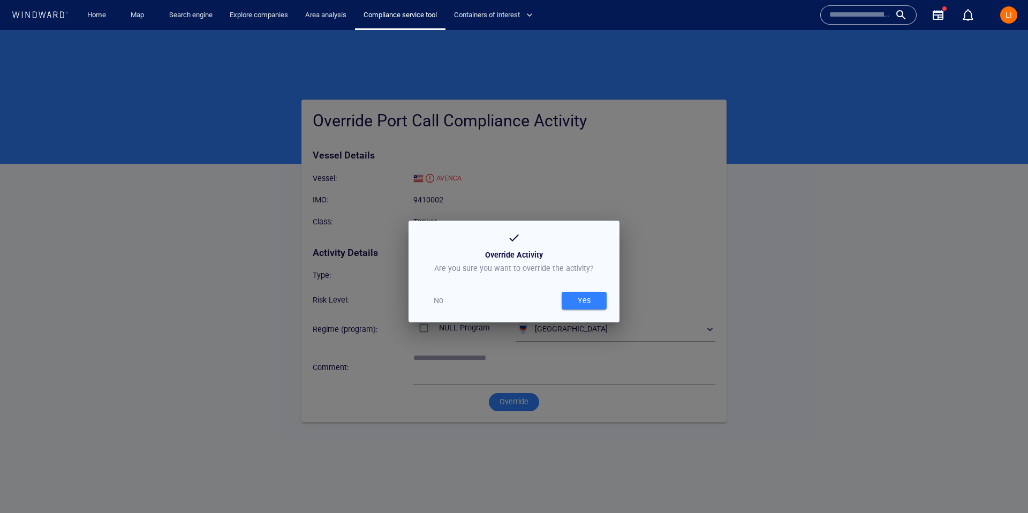
click at [581, 300] on div "Yes" at bounding box center [583, 301] width 17 height 18
